Goal: Task Accomplishment & Management: Use online tool/utility

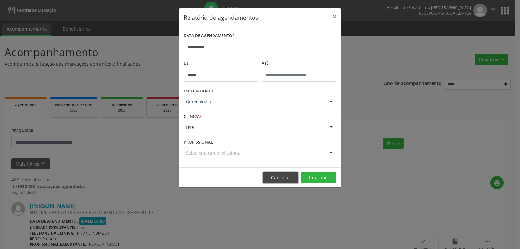
click at [280, 175] on button "Cancelar" at bounding box center [281, 177] width 36 height 11
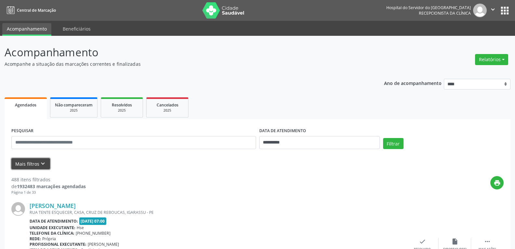
click at [34, 160] on button "Mais filtros keyboard_arrow_down" at bounding box center [30, 163] width 39 height 11
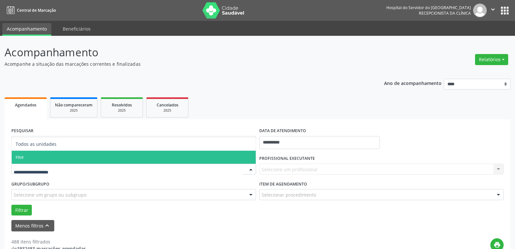
click at [47, 156] on span "Hse" at bounding box center [134, 157] width 244 height 13
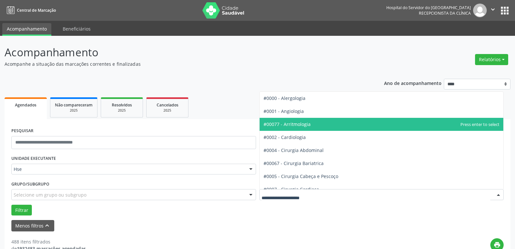
scroll to position [98, 0]
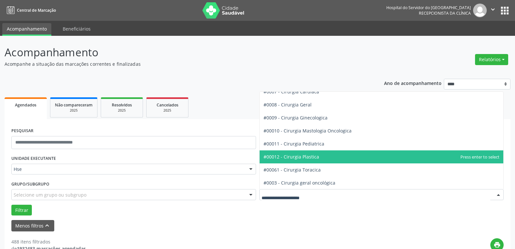
click at [308, 160] on span "#00012 - Cirurgia Plastica" at bounding box center [382, 156] width 244 height 13
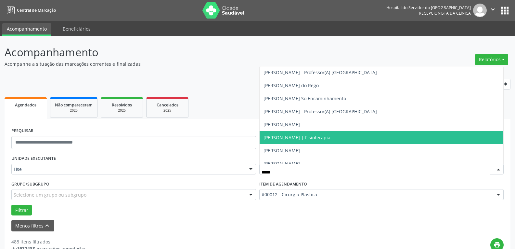
scroll to position [0, 0]
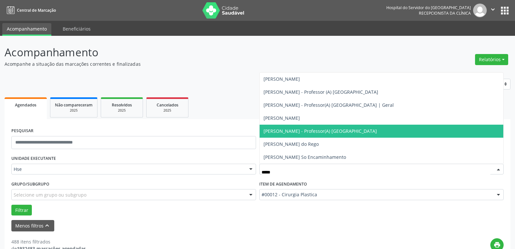
type input "******"
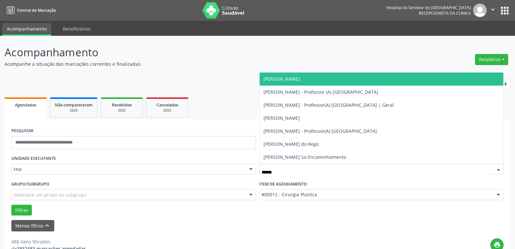
click at [300, 82] on span "[PERSON_NAME]" at bounding box center [282, 79] width 36 height 6
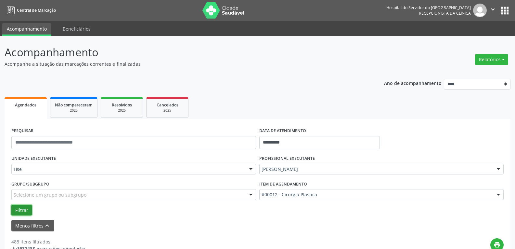
click at [23, 213] on button "Filtrar" at bounding box center [21, 209] width 20 height 11
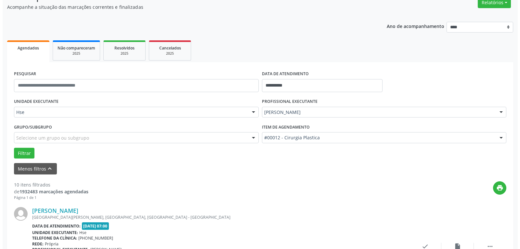
scroll to position [100, 0]
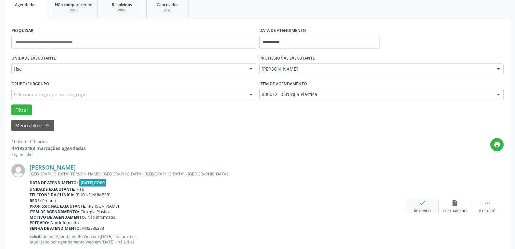
click at [421, 205] on icon "check" at bounding box center [422, 202] width 7 height 7
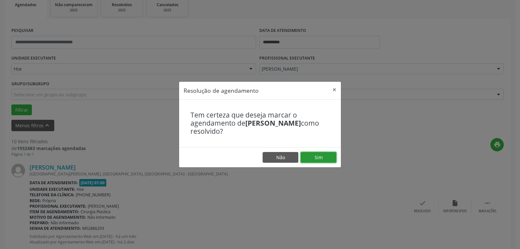
click at [326, 159] on button "Sim" at bounding box center [319, 157] width 36 height 11
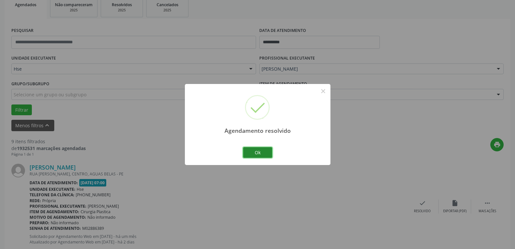
click at [256, 152] on button "Ok" at bounding box center [257, 152] width 29 height 11
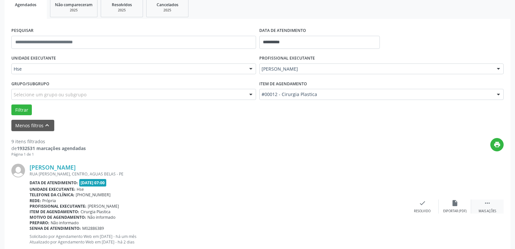
click at [487, 209] on div "Mais ações" at bounding box center [488, 211] width 18 height 5
click at [459, 201] on div "alarm_off Não compareceu" at bounding box center [455, 206] width 33 height 14
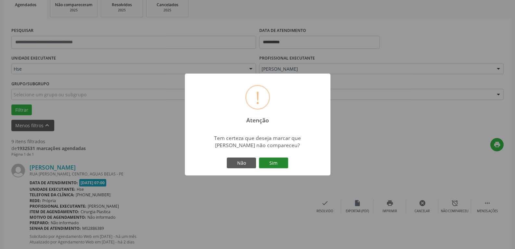
click at [266, 164] on button "Sim" at bounding box center [273, 162] width 29 height 11
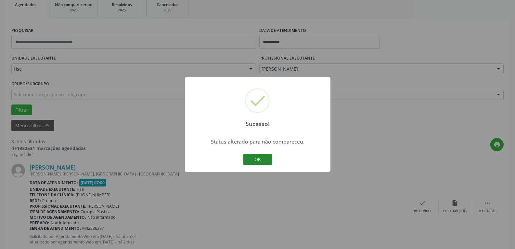
click at [256, 164] on button "OK" at bounding box center [257, 159] width 29 height 11
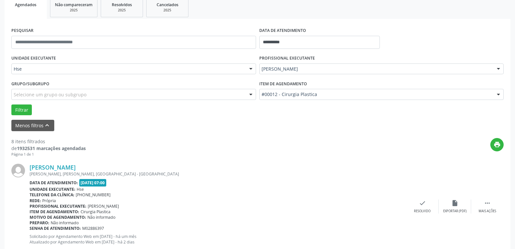
click at [420, 214] on div "[PERSON_NAME] [PERSON_NAME], [PERSON_NAME], [GEOGRAPHIC_DATA] - [GEOGRAPHIC_DAT…" at bounding box center [257, 206] width 493 height 99
click at [419, 199] on div "[PERSON_NAME] [PERSON_NAME], [PERSON_NAME], [GEOGRAPHIC_DATA] - [GEOGRAPHIC_DAT…" at bounding box center [257, 206] width 493 height 99
click at [421, 208] on div "check Resolvido" at bounding box center [422, 206] width 33 height 14
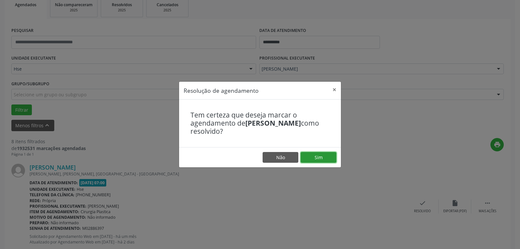
click at [322, 156] on button "Sim" at bounding box center [319, 157] width 36 height 11
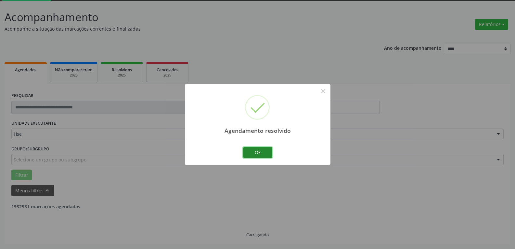
click at [263, 152] on button "Ok" at bounding box center [257, 152] width 29 height 11
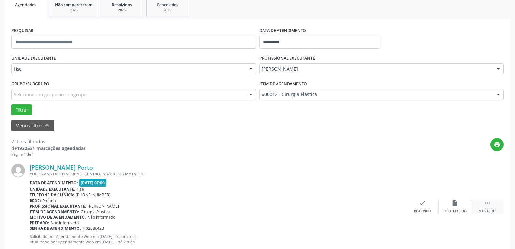
click at [482, 203] on div " Mais ações" at bounding box center [487, 206] width 33 height 14
click at [456, 205] on icon "alarm_off" at bounding box center [455, 202] width 7 height 7
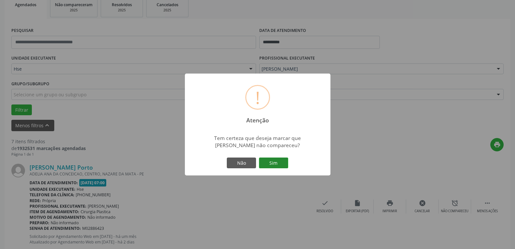
click at [278, 158] on button "Sim" at bounding box center [273, 162] width 29 height 11
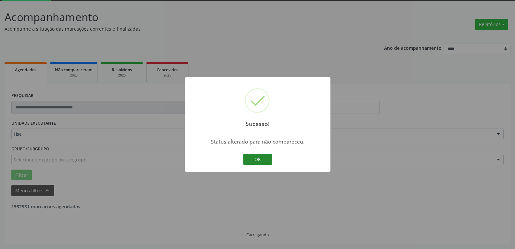
click at [265, 156] on button "OK" at bounding box center [257, 159] width 29 height 11
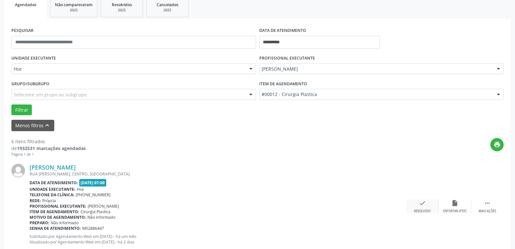
click at [427, 201] on div "check Resolvido" at bounding box center [422, 206] width 33 height 14
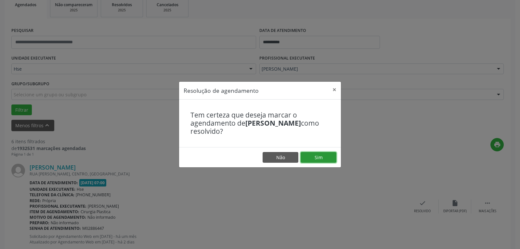
click at [324, 152] on button "Sim" at bounding box center [319, 157] width 36 height 11
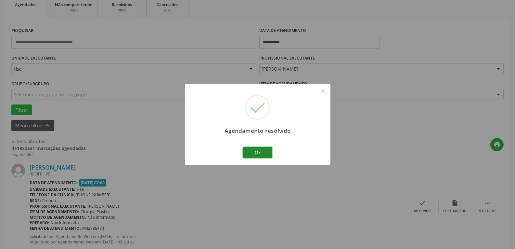
click at [250, 154] on button "Ok" at bounding box center [257, 152] width 29 height 11
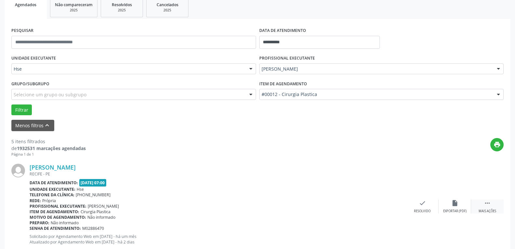
click at [484, 207] on div " Mais ações" at bounding box center [487, 206] width 33 height 14
click at [461, 202] on div "alarm_off Não compareceu" at bounding box center [455, 206] width 33 height 14
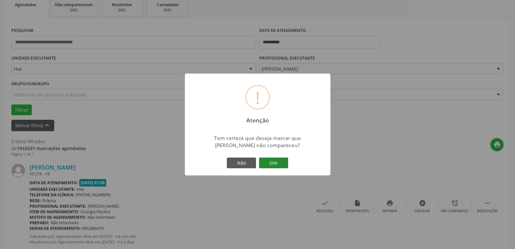
click at [272, 163] on button "Sim" at bounding box center [273, 162] width 29 height 11
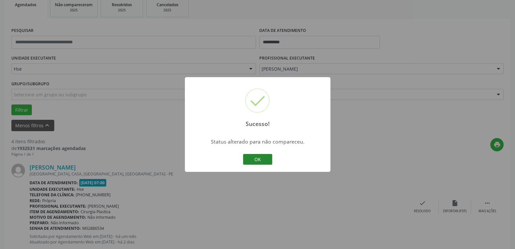
click at [268, 161] on button "OK" at bounding box center [257, 159] width 29 height 11
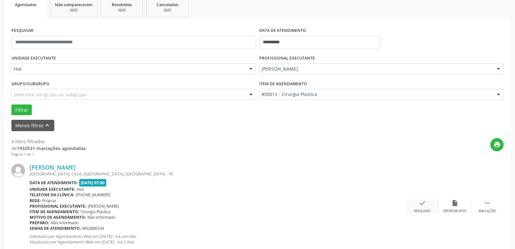
click at [425, 206] on div "check Resolvido" at bounding box center [422, 206] width 33 height 14
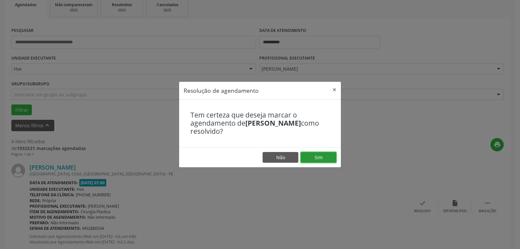
click at [330, 157] on button "Sim" at bounding box center [319, 157] width 36 height 11
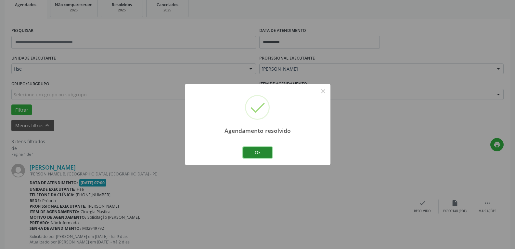
click at [249, 154] on button "Ok" at bounding box center [257, 152] width 29 height 11
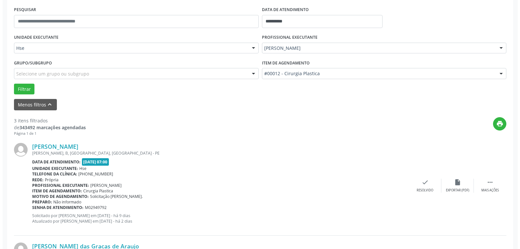
scroll to position [133, 0]
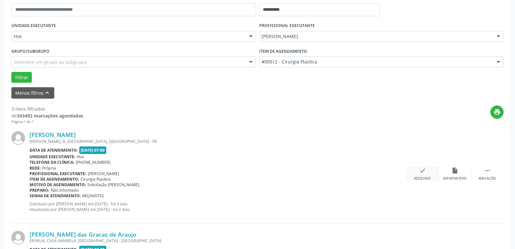
click at [423, 171] on icon "check" at bounding box center [422, 170] width 7 height 7
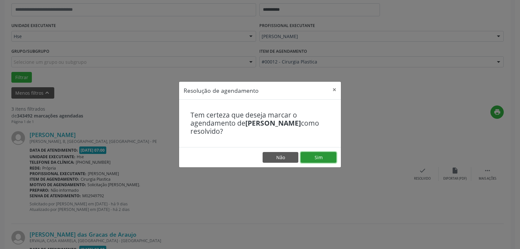
click at [325, 160] on button "Sim" at bounding box center [319, 157] width 36 height 11
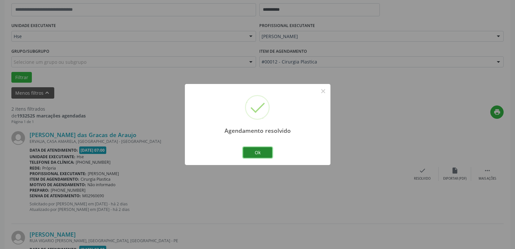
click at [257, 154] on button "Ok" at bounding box center [257, 152] width 29 height 11
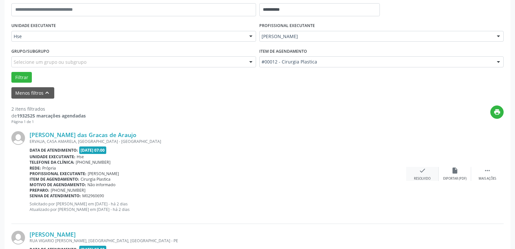
click at [427, 178] on div "Resolvido" at bounding box center [422, 178] width 17 height 5
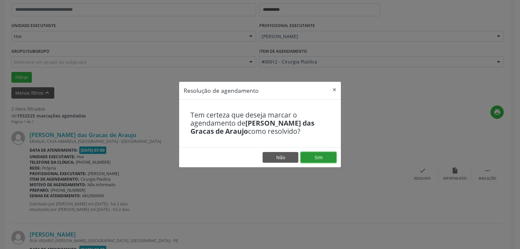
click at [326, 158] on button "Sim" at bounding box center [319, 157] width 36 height 11
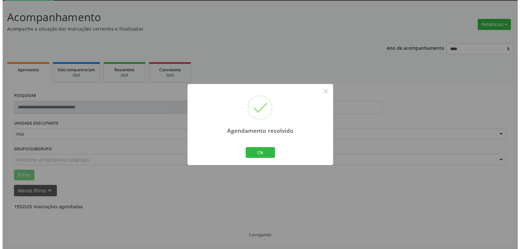
scroll to position [119, 0]
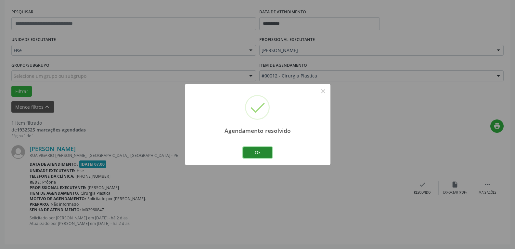
click at [259, 152] on button "Ok" at bounding box center [257, 152] width 29 height 11
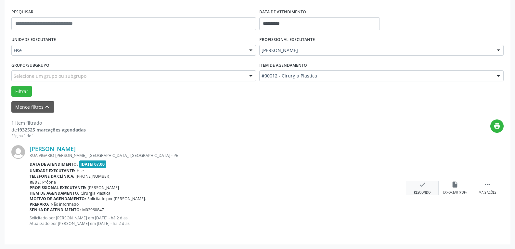
click at [410, 181] on div "check Resolvido" at bounding box center [422, 188] width 33 height 14
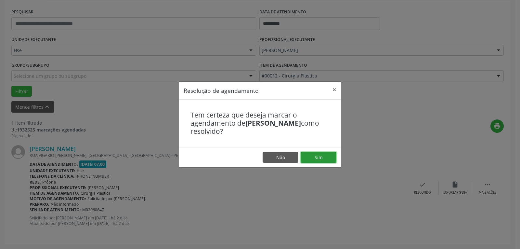
click at [330, 159] on button "Sim" at bounding box center [319, 157] width 36 height 11
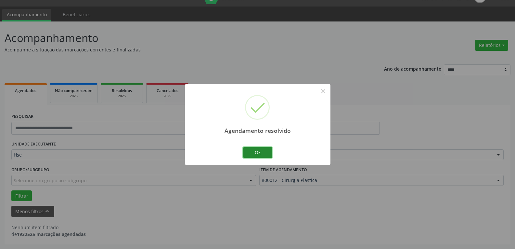
click at [253, 147] on button "Ok" at bounding box center [257, 152] width 29 height 11
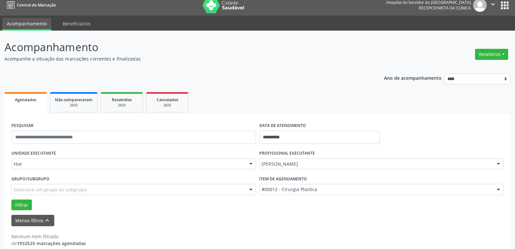
scroll to position [0, 0]
